Goal: Find specific page/section

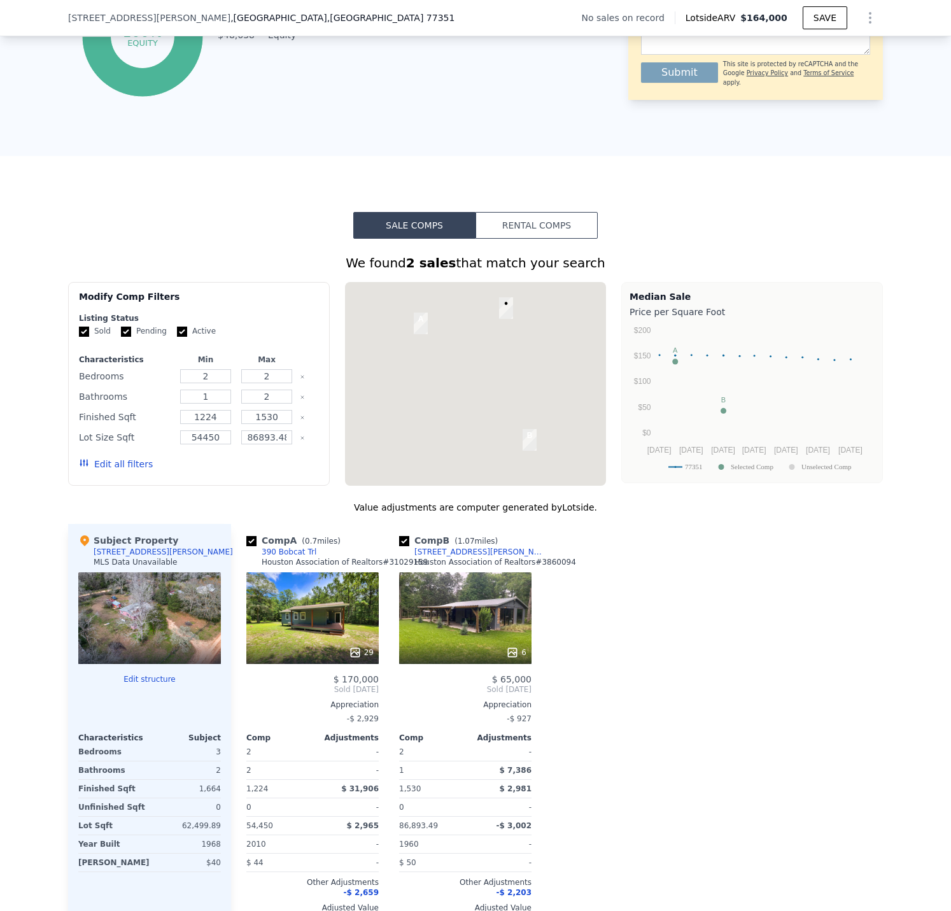
scroll to position [760, 0]
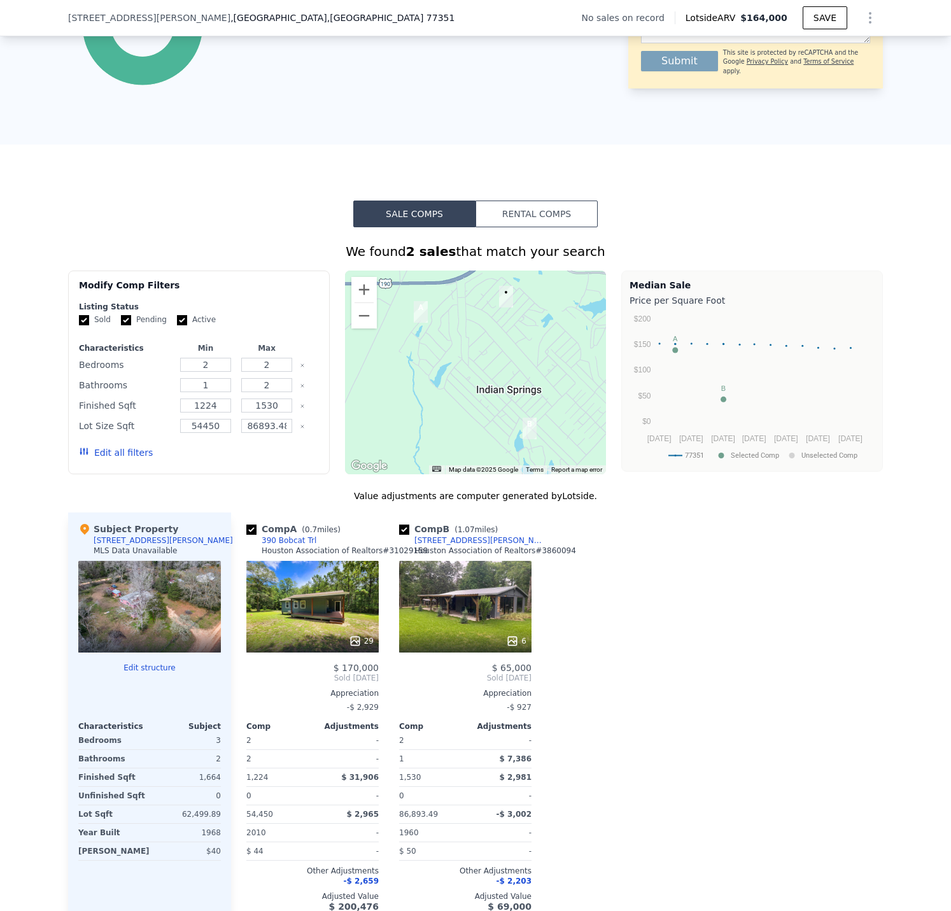
click at [323, 616] on div "29" at bounding box center [312, 607] width 132 height 92
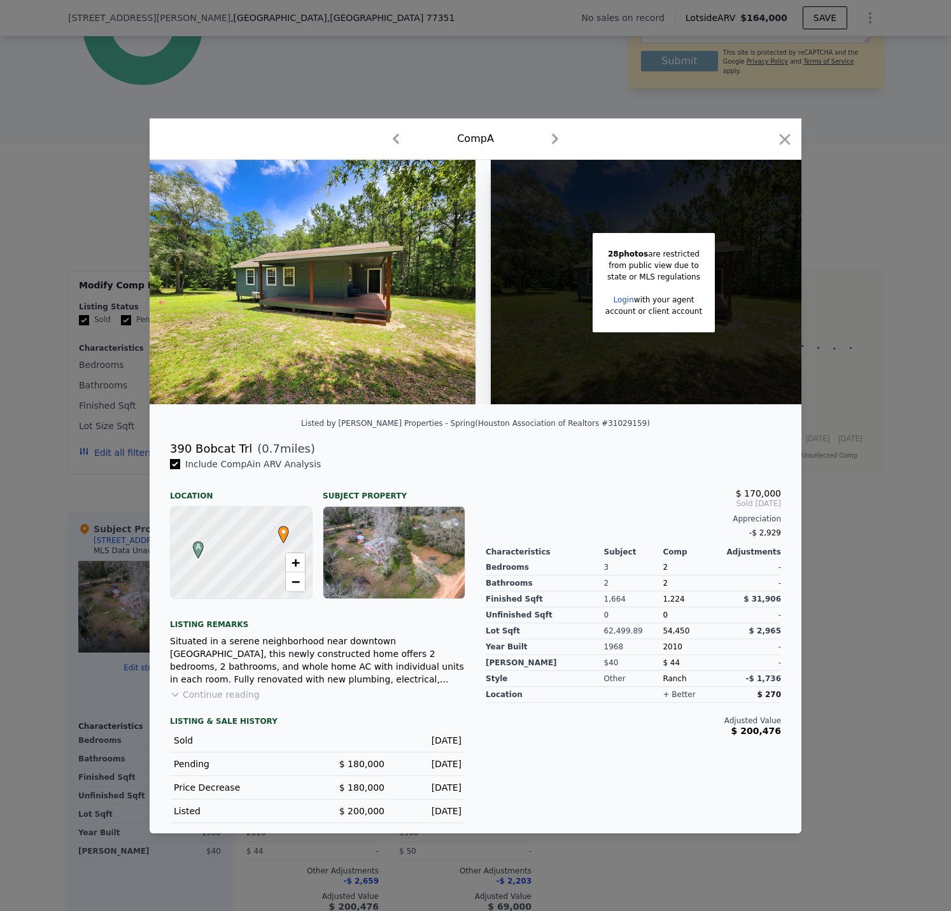
scroll to position [0, 20]
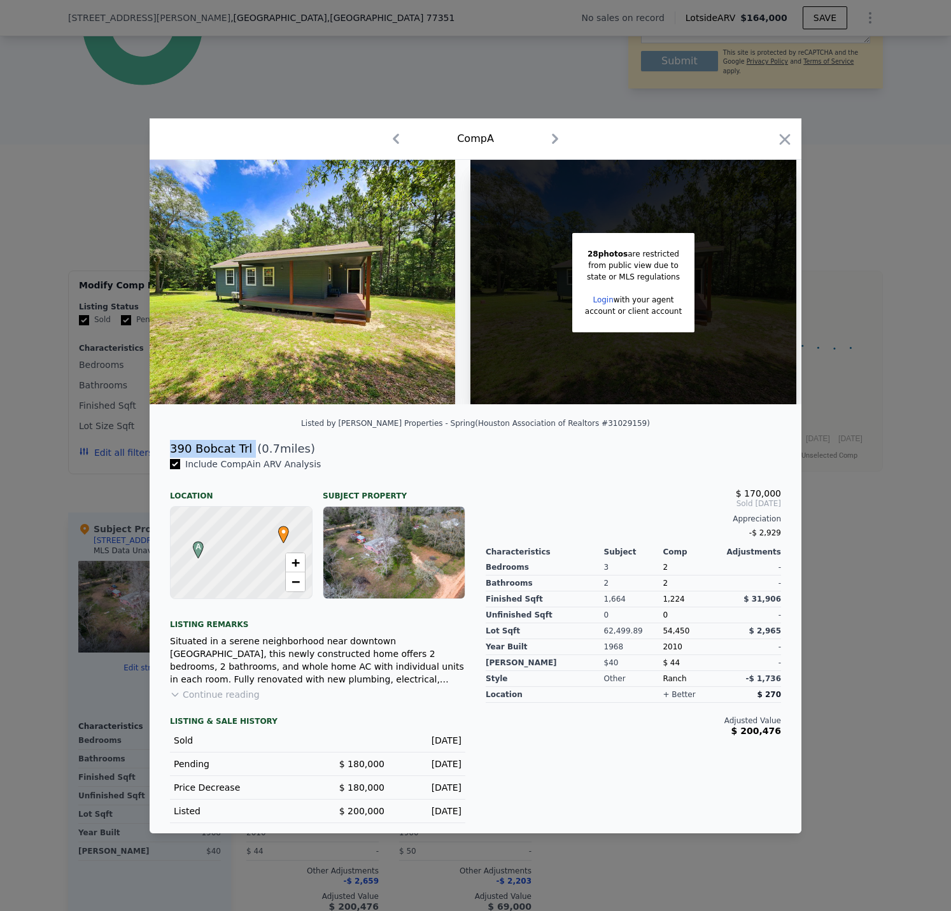
drag, startPoint x: 247, startPoint y: 454, endPoint x: 167, endPoint y: 458, distance: 79.7
click at [167, 458] on div "390 Bobcat Trl ( 0.7 miles)" at bounding box center [476, 449] width 632 height 18
copy div "390 Bobcat Trl"
click at [787, 136] on icon "button" at bounding box center [785, 139] width 11 height 11
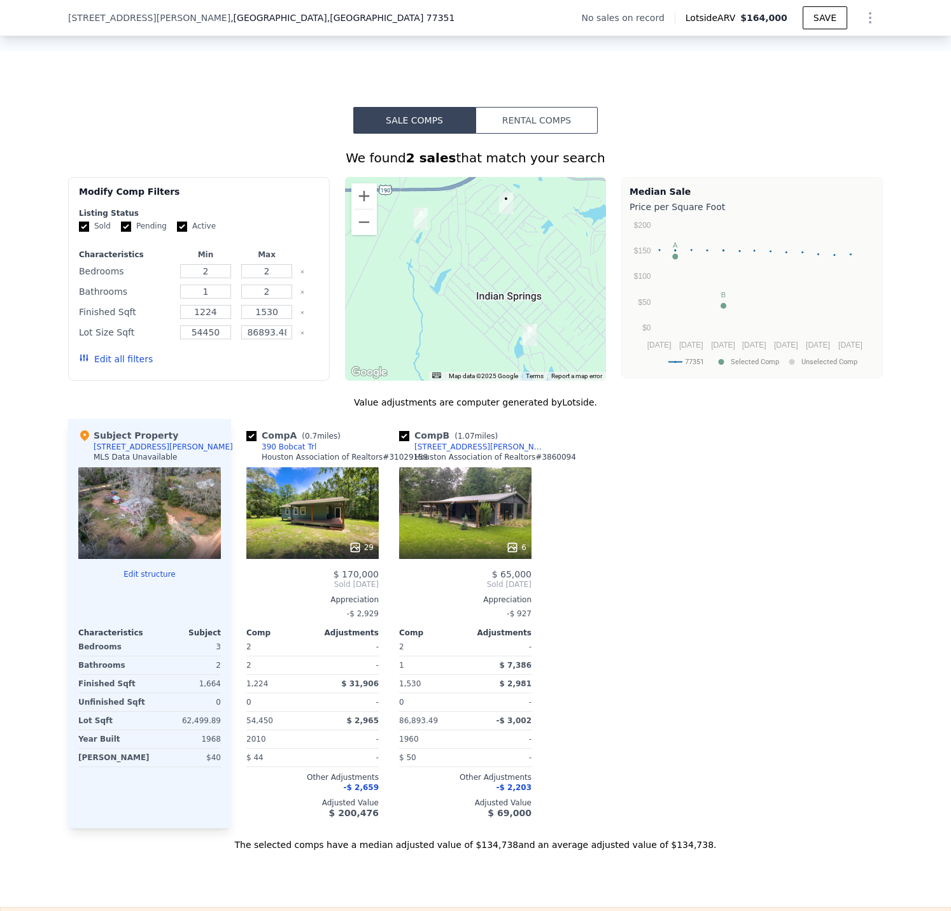
scroll to position [887, 0]
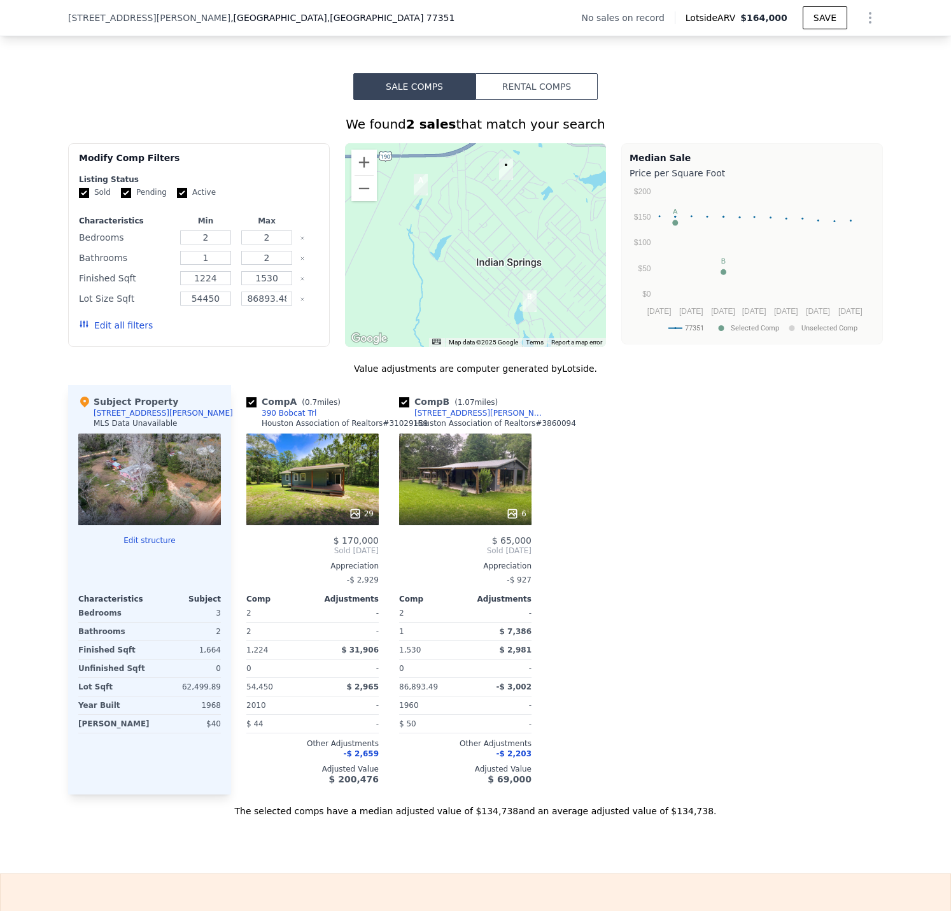
click at [463, 498] on div "6" at bounding box center [465, 480] width 132 height 92
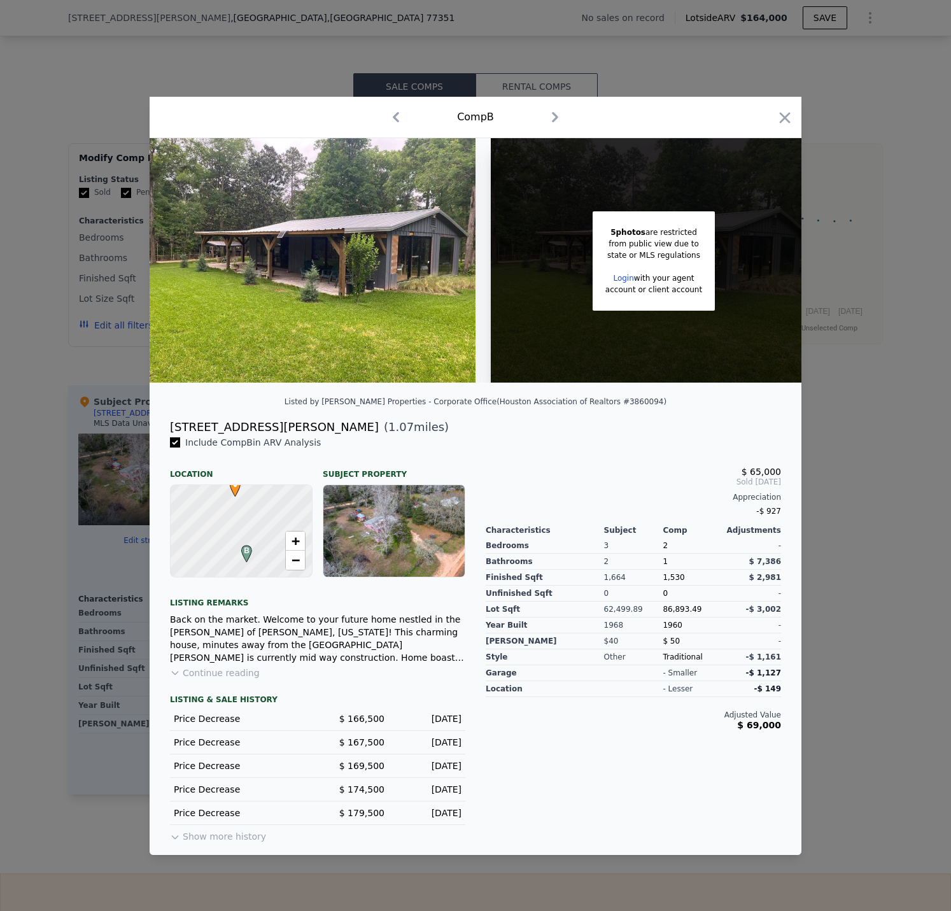
click at [892, 631] on div at bounding box center [475, 455] width 951 height 911
